Goal: Navigation & Orientation: Go to known website

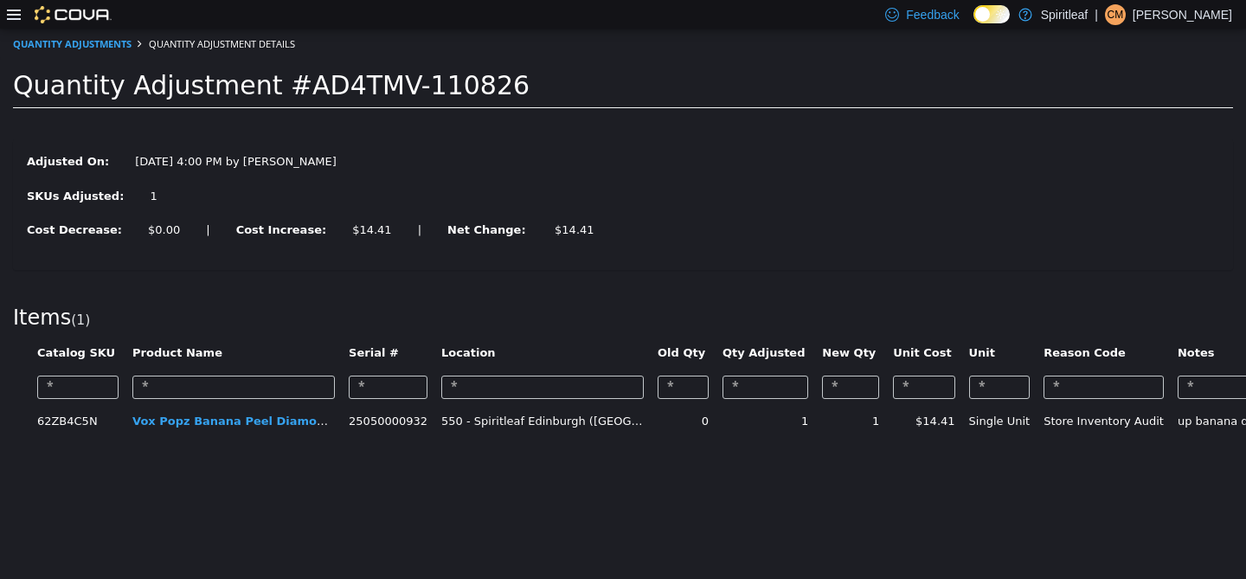
click at [830, 17] on p "[PERSON_NAME]" at bounding box center [1183, 14] width 100 height 21
click at [830, 163] on span "Sign Out" at bounding box center [1120, 164] width 47 height 17
